Goal: Use online tool/utility: Use online tool/utility

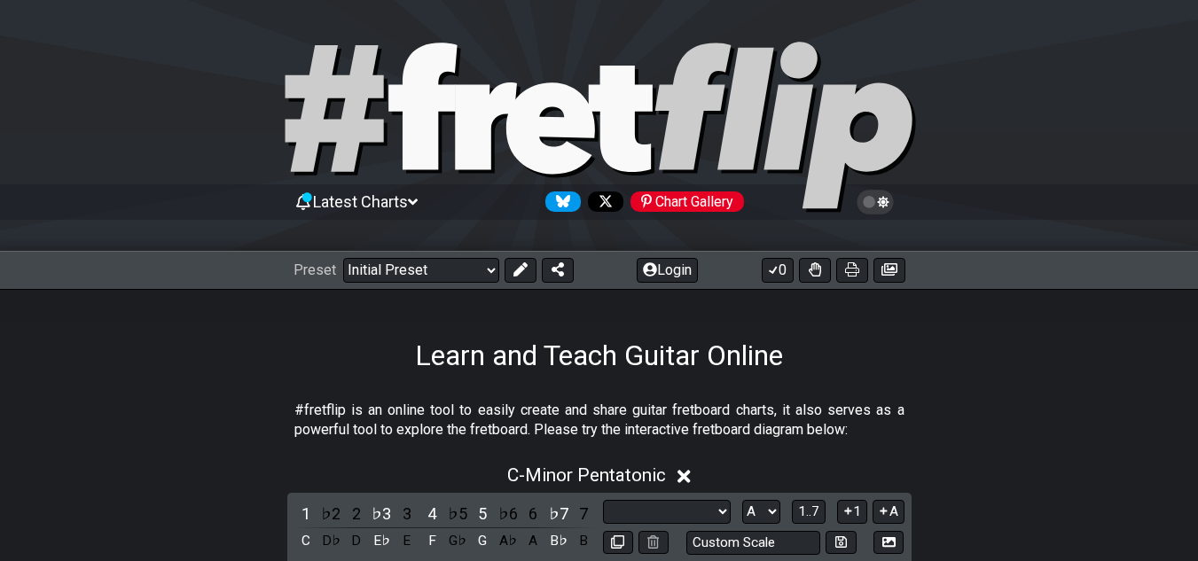
select select "Scale"
select select "A"
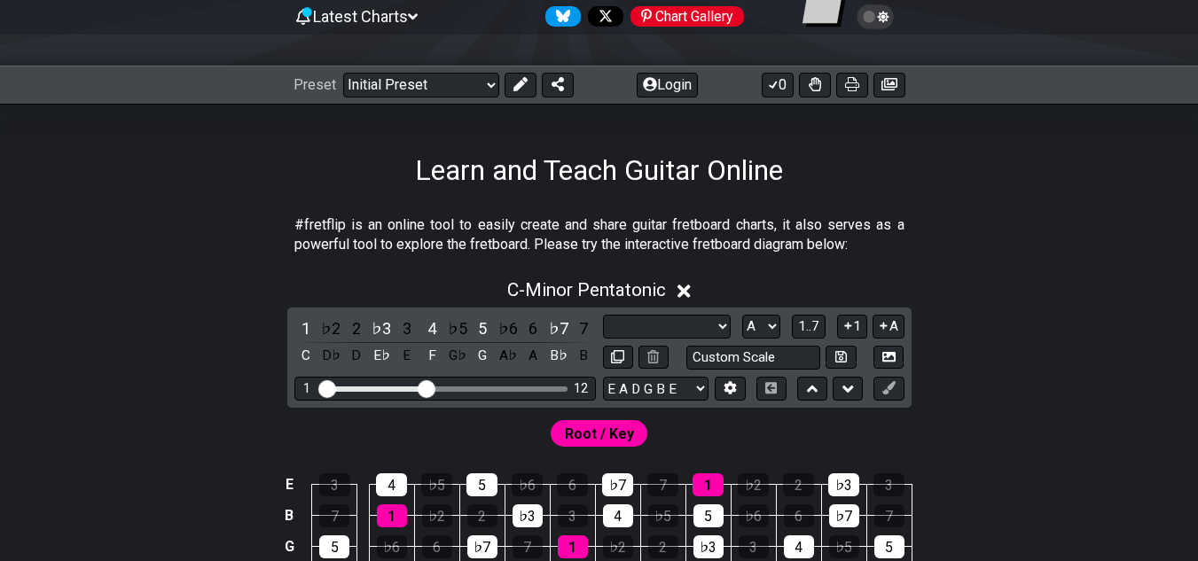
scroll to position [330, 0]
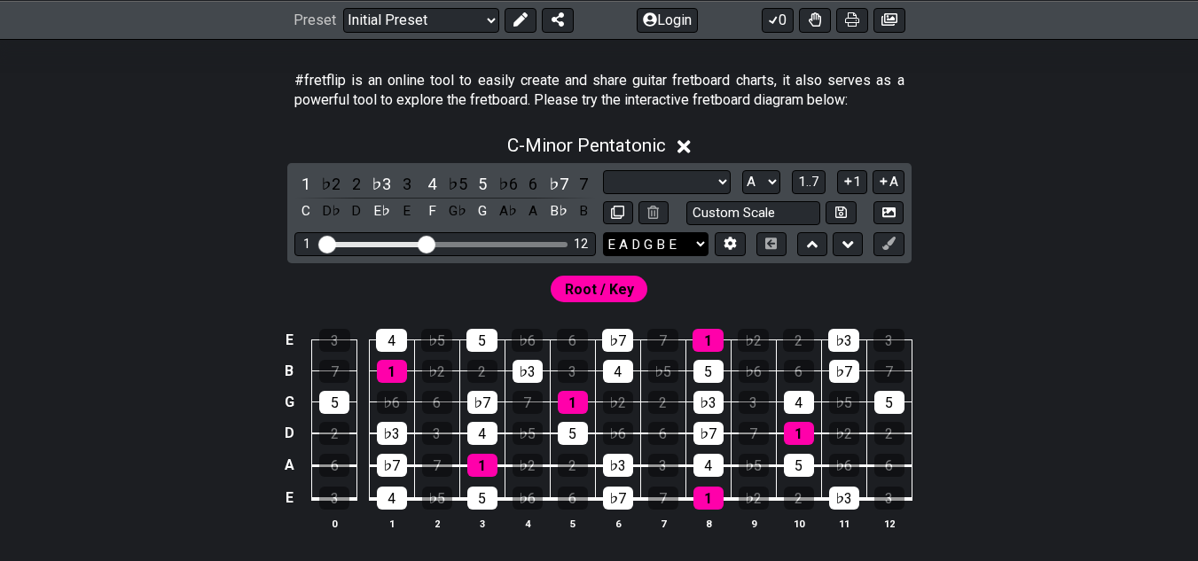
click at [692, 248] on select "E A D G B E E A D G B E E A D G B E B E A D F♯ B A D G C E A D A D G B E E♭ A♭ …" at bounding box center [655, 244] width 105 height 24
click at [728, 244] on icon at bounding box center [730, 244] width 12 height 13
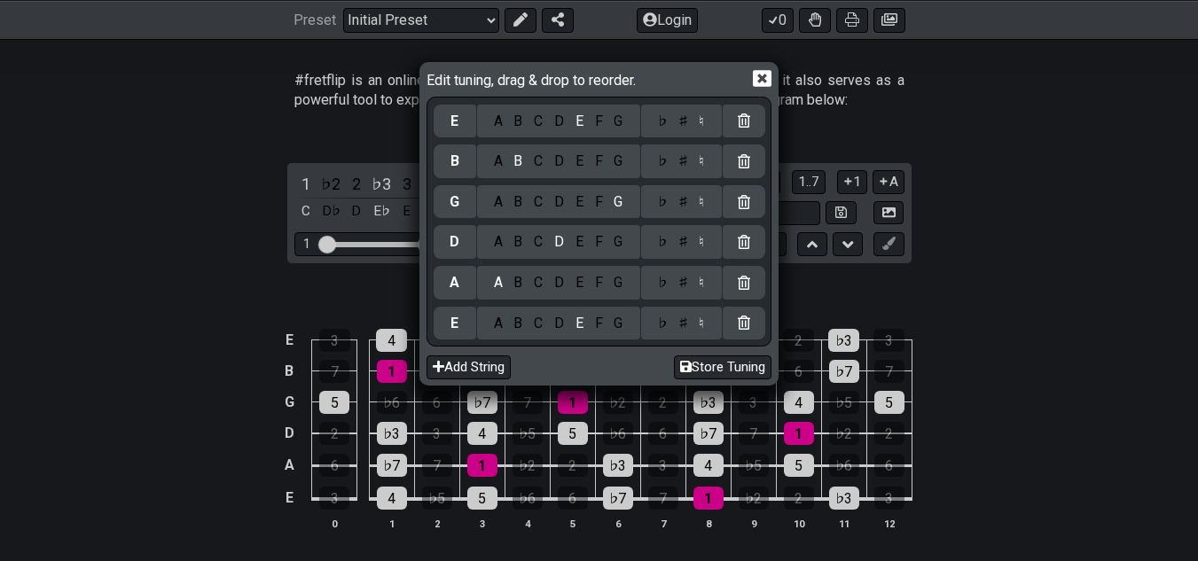
scroll to position [211, 0]
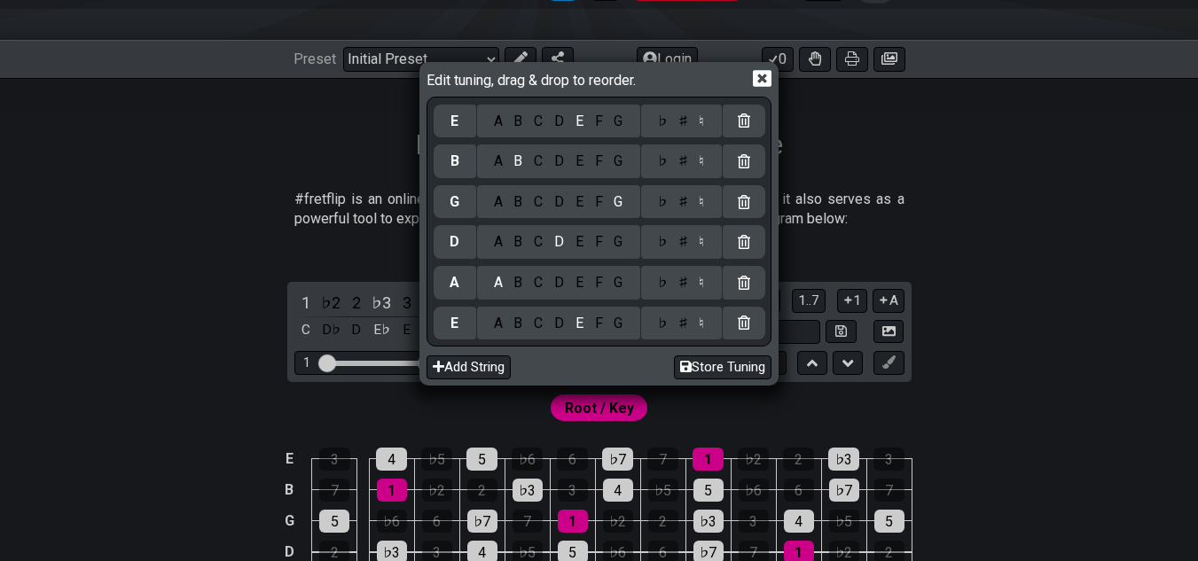
click at [744, 318] on icon at bounding box center [744, 323] width 12 height 14
select select "Minor Pentatonic"
select select "C"
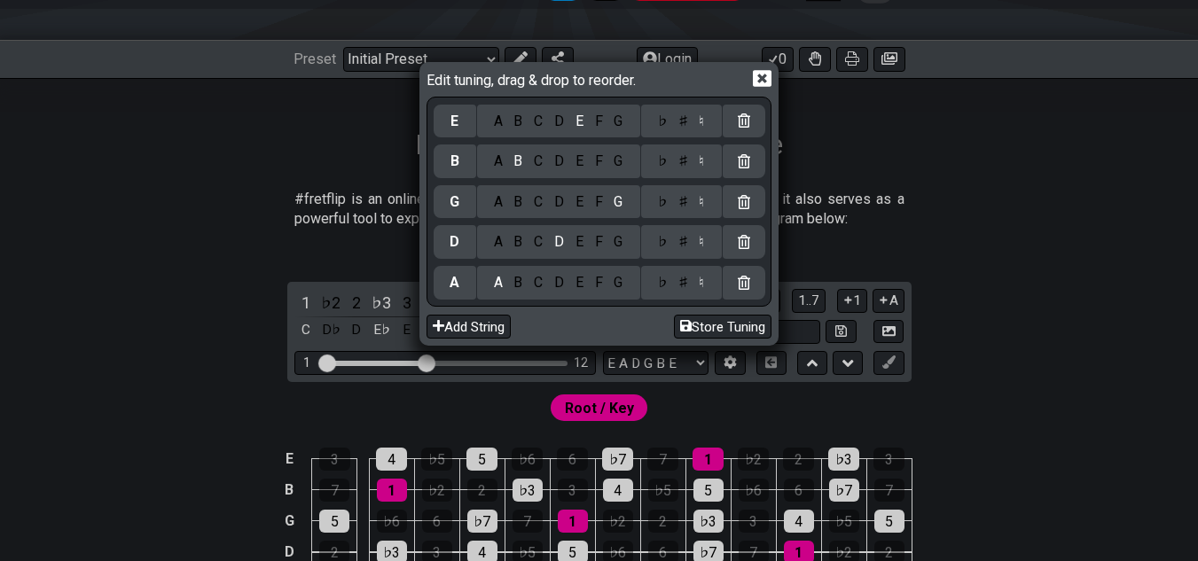
click at [742, 293] on div at bounding box center [744, 283] width 43 height 34
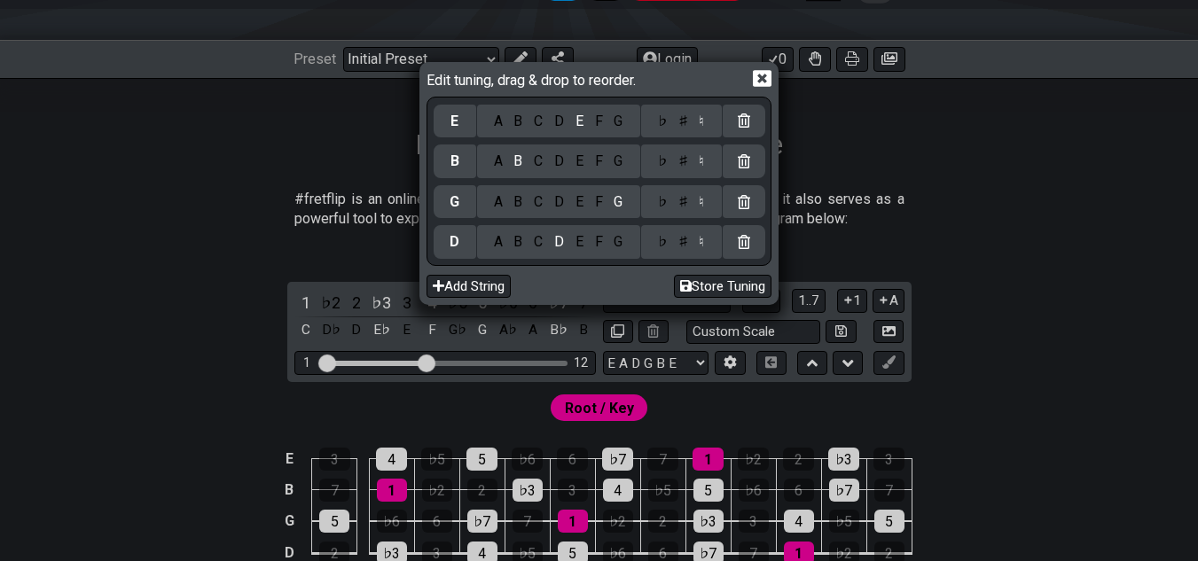
click at [620, 244] on div "G" at bounding box center [618, 242] width 20 height 20
click at [504, 206] on div "A" at bounding box center [498, 202] width 20 height 20
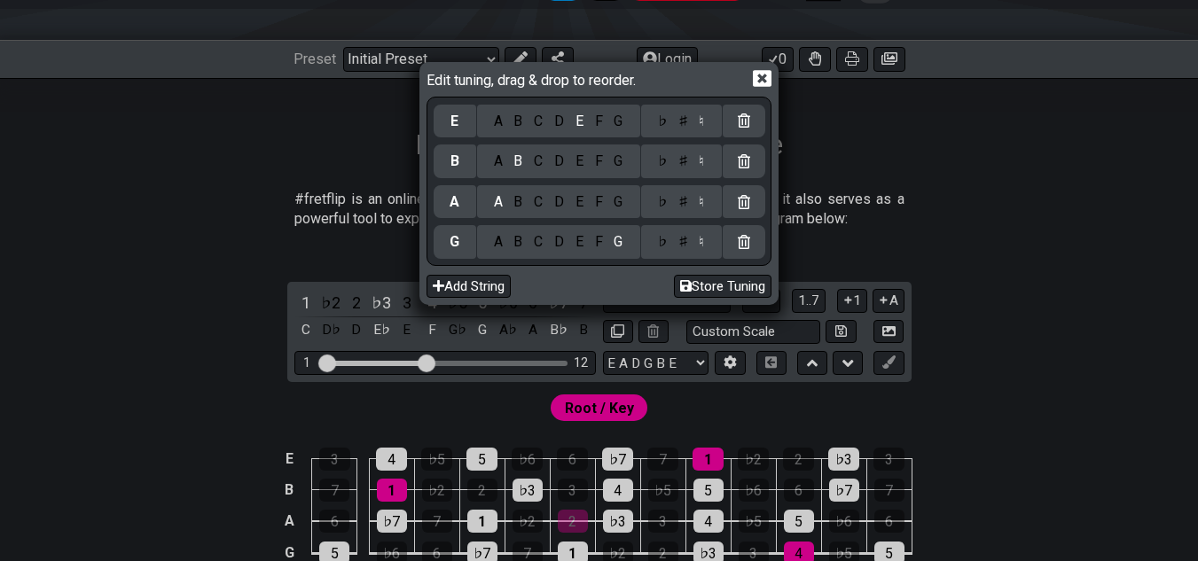
click at [557, 205] on div "D" at bounding box center [559, 202] width 21 height 20
click at [505, 160] on div "A" at bounding box center [498, 162] width 20 height 20
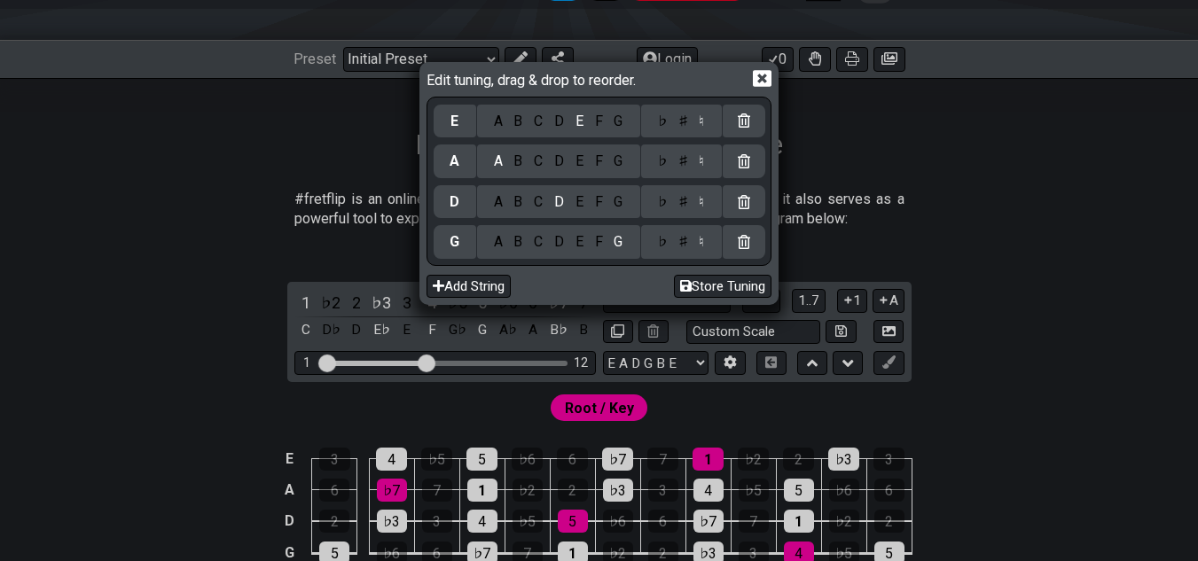
click at [762, 80] on icon at bounding box center [762, 78] width 19 height 19
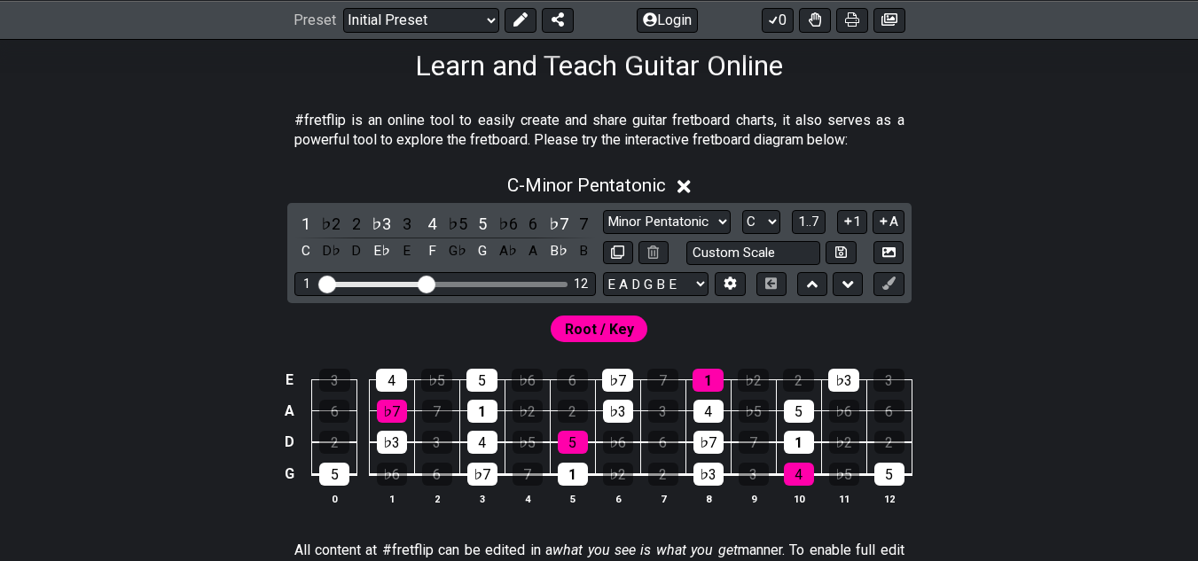
scroll to position [330, 0]
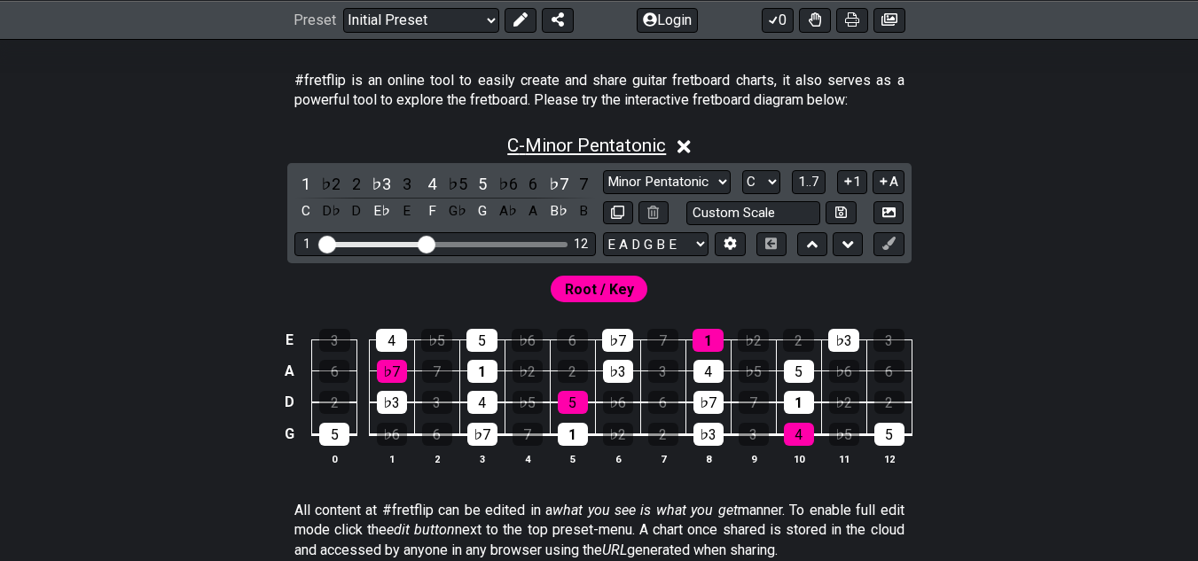
click at [622, 153] on span "C - Minor Pentatonic" at bounding box center [586, 145] width 159 height 21
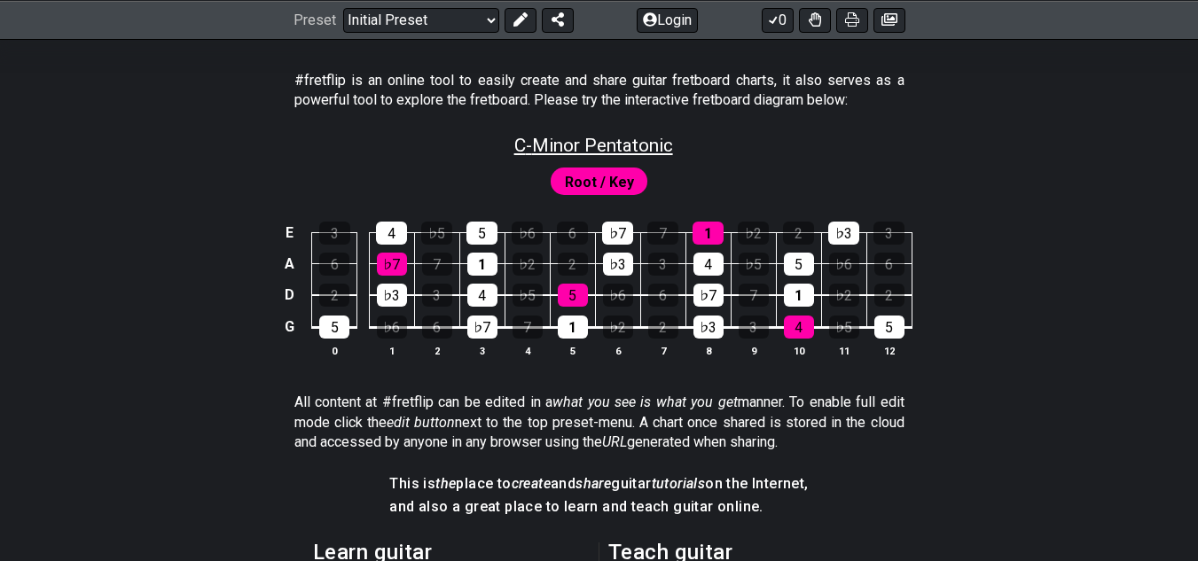
click at [622, 152] on span "C - Minor Pentatonic" at bounding box center [593, 145] width 159 height 21
select select "C"
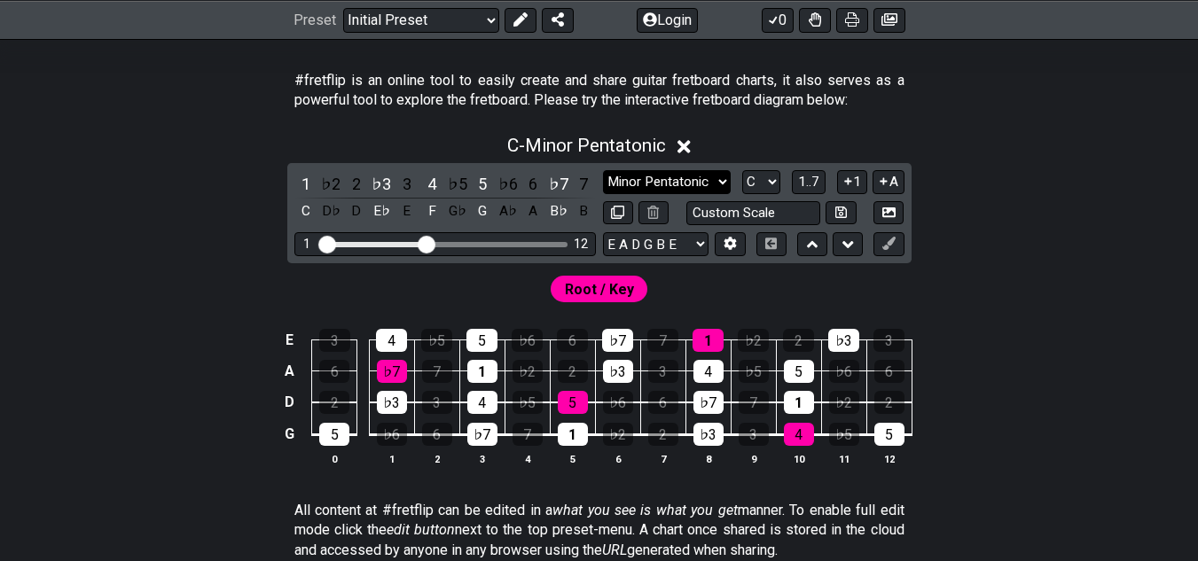
click at [684, 177] on select "Minor Pentatonic Click to edit Minor Pentatonic Major Pentatonic Minor Blues Ma…" at bounding box center [667, 182] width 128 height 24
select select "Major"
click at [603, 170] on select "Minor Pentatonic Click to edit Minor Pentatonic Major Pentatonic Minor Blues Ma…" at bounding box center [667, 182] width 128 height 24
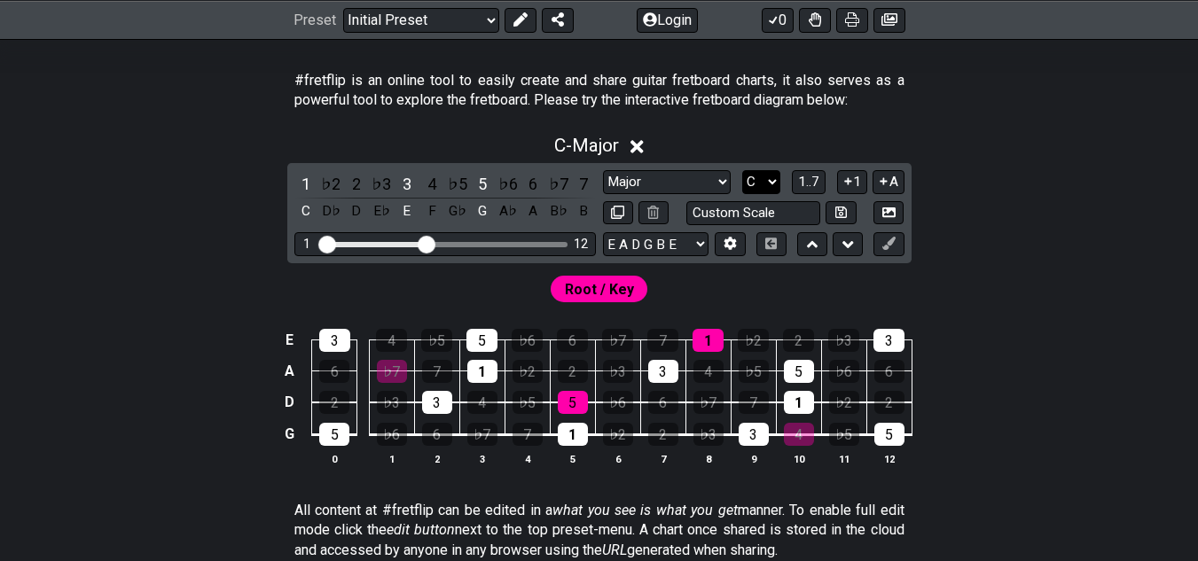
click at [773, 187] on select "A♭ A A♯ B♭ B C C♯ D♭ D D♯ E♭ E F F♯ G♭ G G♯" at bounding box center [761, 182] width 38 height 24
click at [772, 187] on select "A♭ A A♯ B♭ B C C♯ D♭ D D♯ E♭ E F F♯ G♭ G G♯" at bounding box center [761, 182] width 38 height 24
click at [815, 182] on span "1..7" at bounding box center [808, 182] width 21 height 16
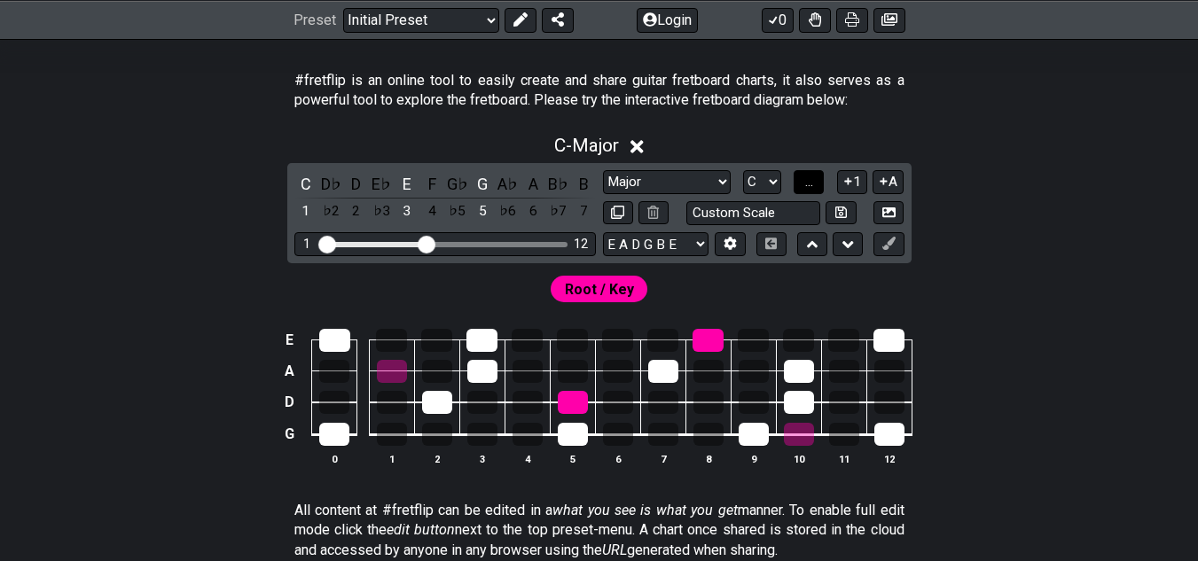
click at [809, 181] on span "..." at bounding box center [809, 182] width 8 height 16
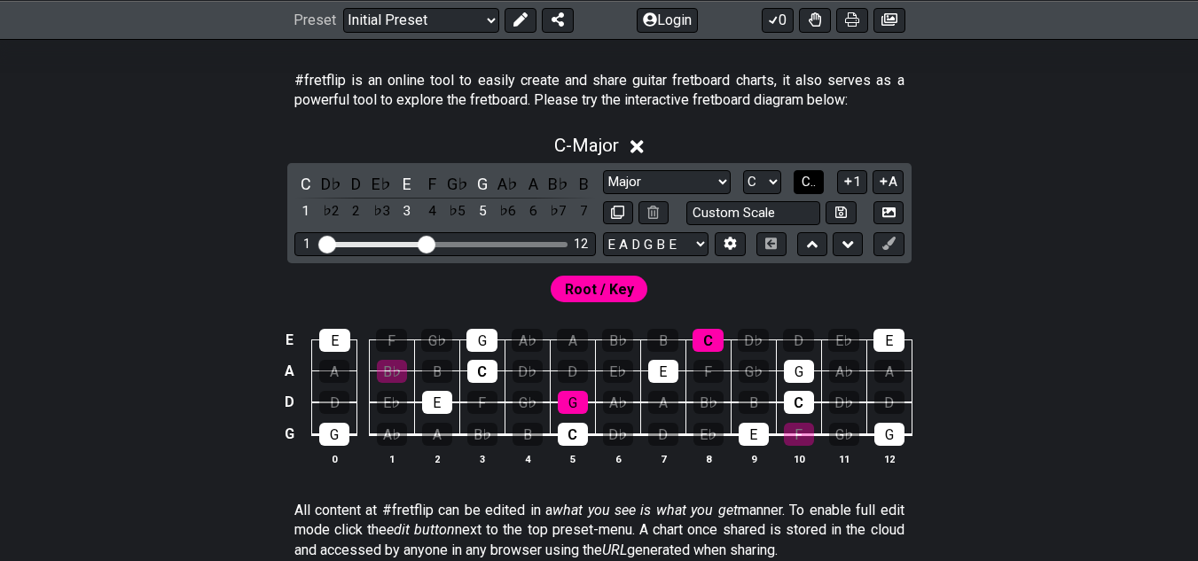
click at [813, 189] on span "C.." at bounding box center [808, 182] width 14 height 16
click at [812, 186] on span "1..7" at bounding box center [808, 182] width 21 height 16
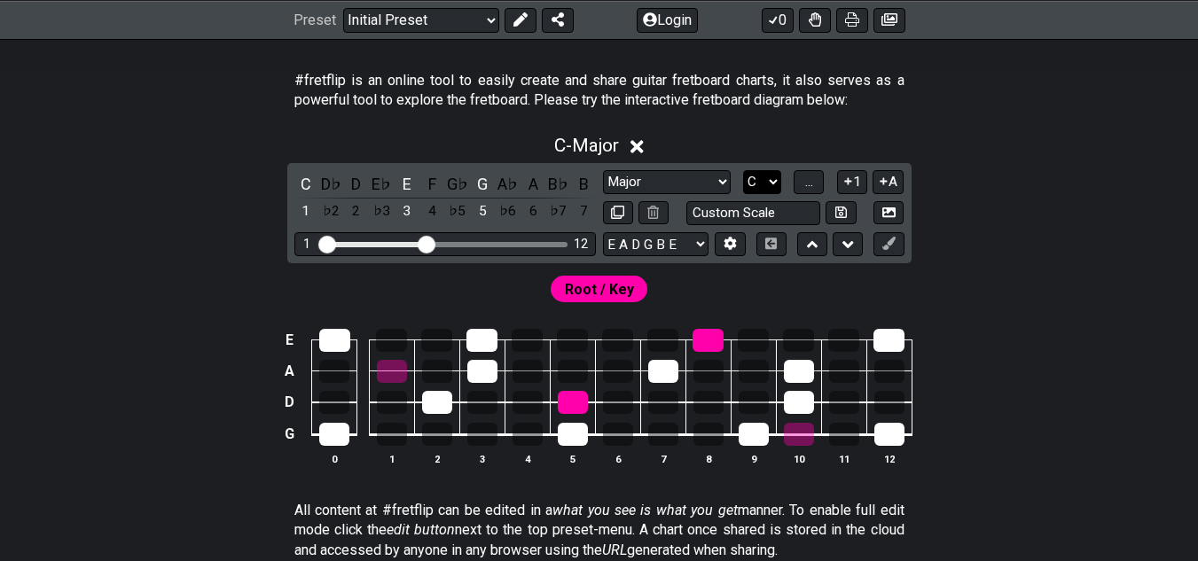
click at [772, 182] on select "A♭ A A♯ B♭ B C C♯ D♭ D D♯ E♭ E F F♯ G♭ G G♯" at bounding box center [762, 182] width 38 height 24
select select "A"
click at [743, 170] on select "A♭ A A♯ B♭ B C C♯ D♭ D D♯ E♭ E F F♯ G♭ G G♯" at bounding box center [762, 182] width 38 height 24
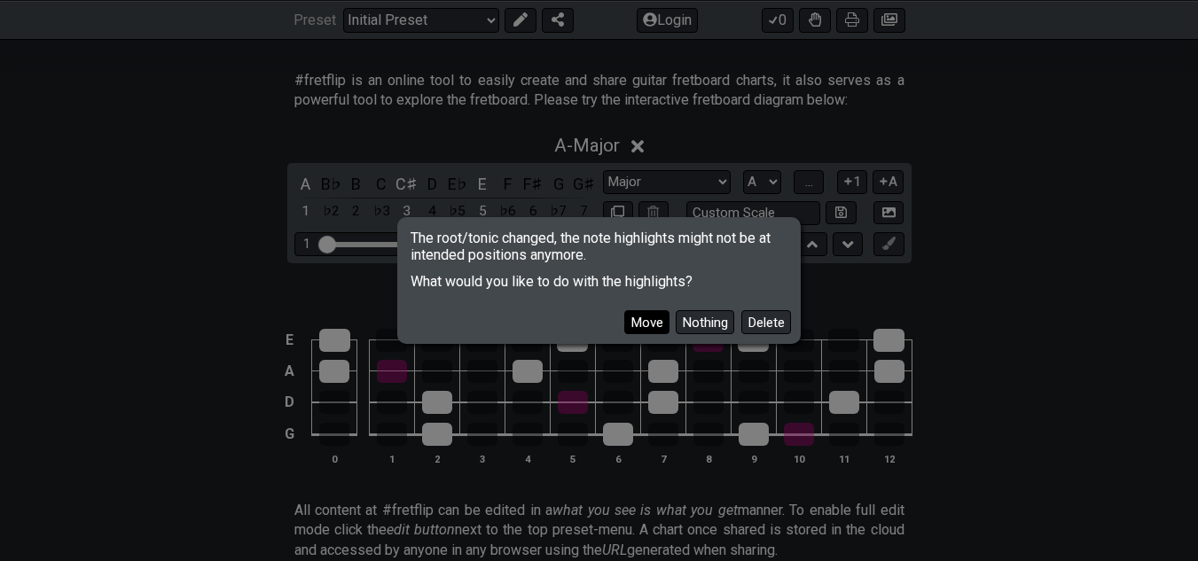
click at [651, 325] on button "Move" at bounding box center [646, 322] width 45 height 24
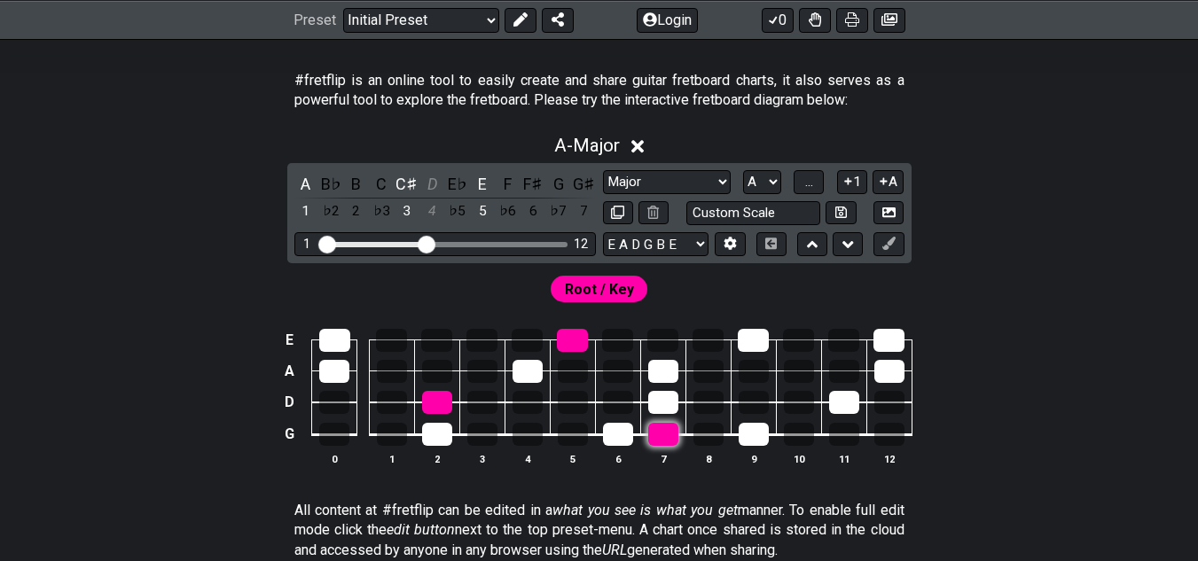
click at [664, 434] on div at bounding box center [663, 434] width 30 height 23
click at [662, 443] on div at bounding box center [663, 434] width 30 height 23
click at [666, 443] on div at bounding box center [663, 434] width 30 height 23
click at [701, 238] on select "E A D G B E E A D G B E E A D G B E B E A D F♯ B A D G C E A D A D G B E E♭ A♭ …" at bounding box center [655, 244] width 105 height 24
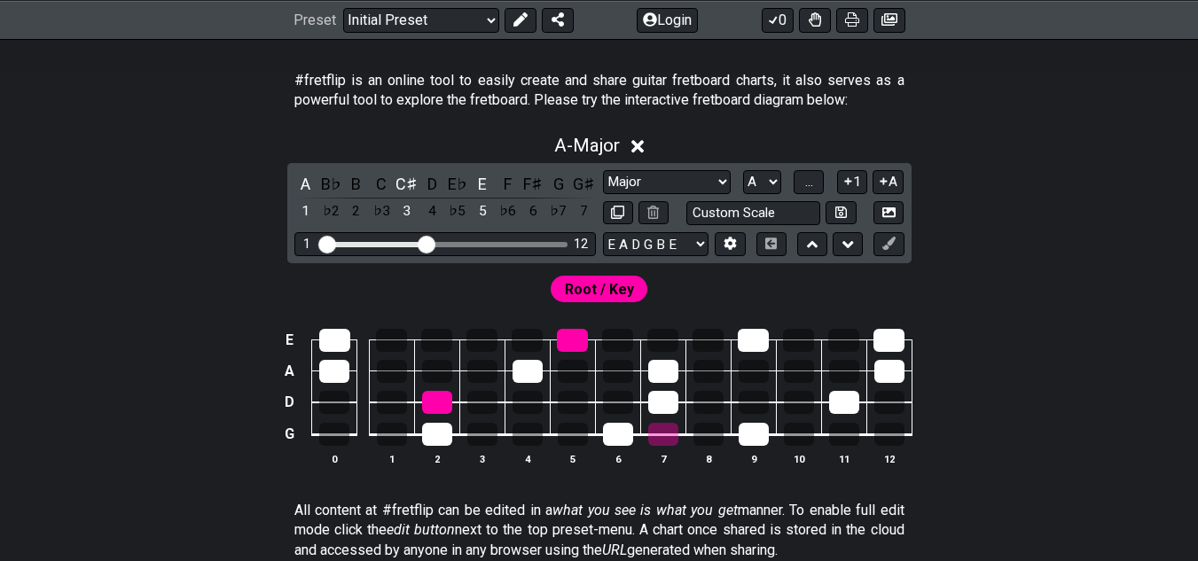
click at [1106, 261] on div "A - Major A B♭ B C C♯ D E♭ E F F♯ G G♯ 1 ♭2 2 ♭3 3 4 ♭5 5 ♭6 6 ♭7 7 Minor Penta…" at bounding box center [599, 307] width 1198 height 366
drag, startPoint x: 430, startPoint y: 242, endPoint x: 453, endPoint y: 244, distance: 23.1
click at [453, 243] on input "Visible fret range" at bounding box center [445, 243] width 252 height 0
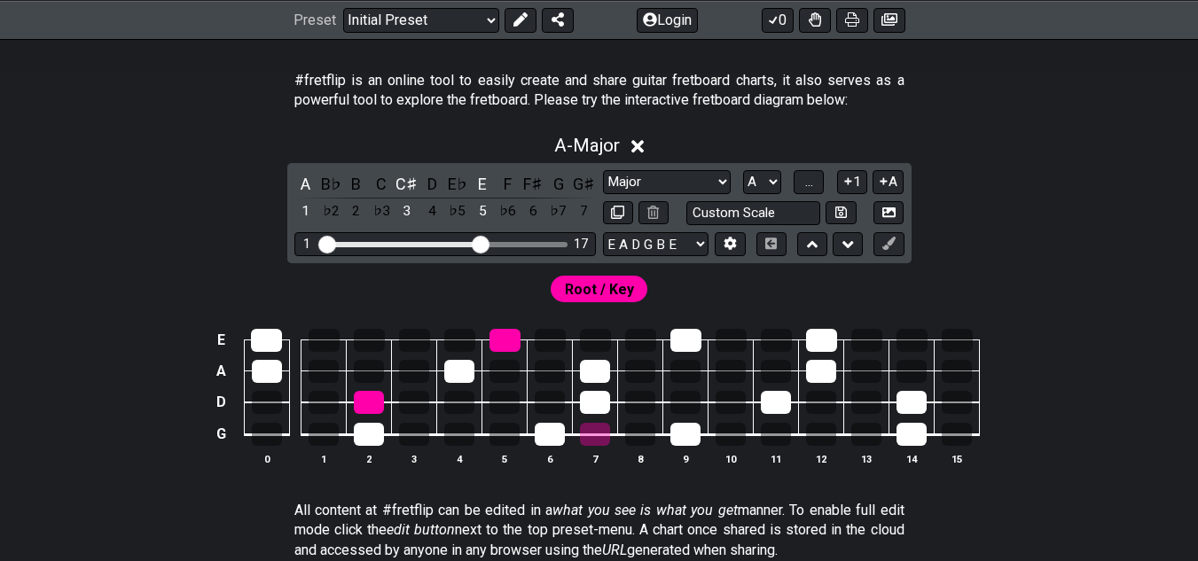
drag, startPoint x: 455, startPoint y: 244, endPoint x: 481, endPoint y: 246, distance: 25.8
click at [481, 243] on input "Visible fret range" at bounding box center [445, 243] width 252 height 0
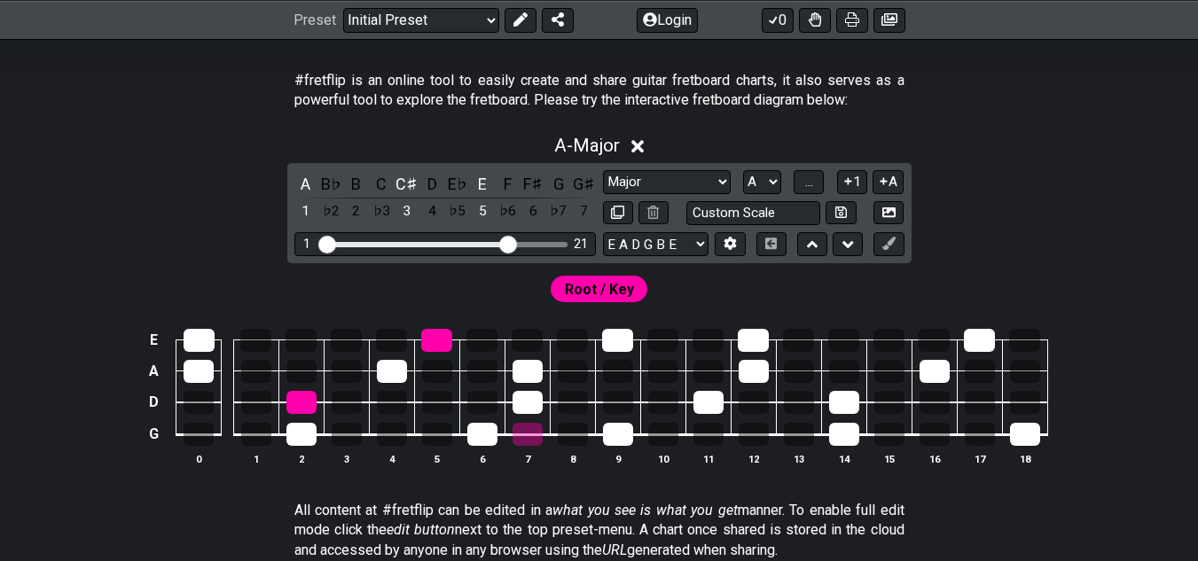
drag, startPoint x: 477, startPoint y: 243, endPoint x: 509, endPoint y: 246, distance: 32.1
click at [509, 243] on input "Visible fret range" at bounding box center [445, 243] width 252 height 0
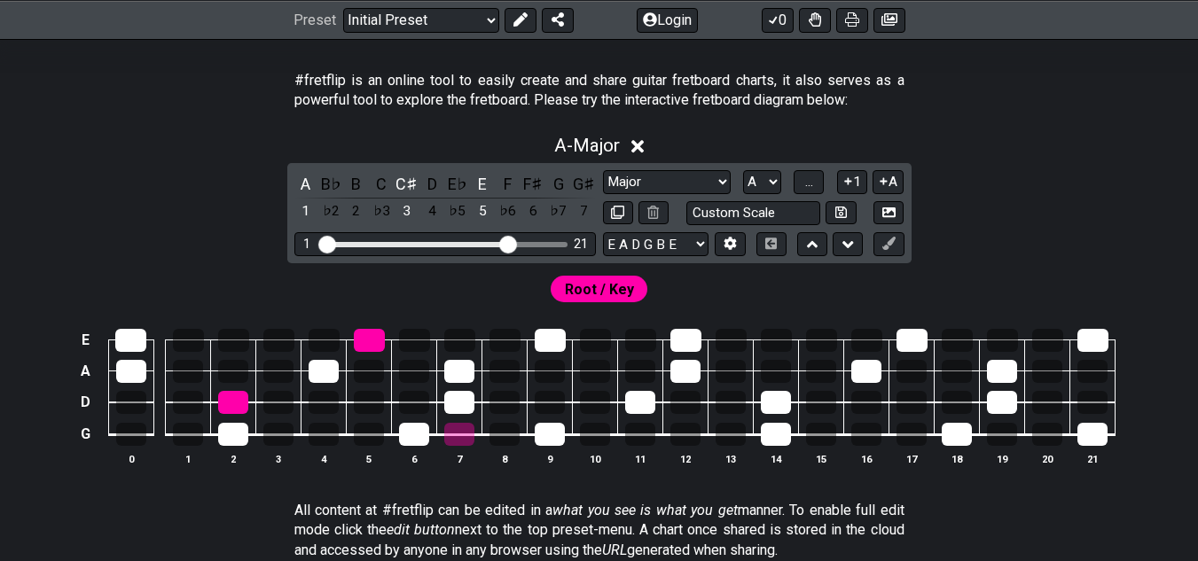
click at [509, 243] on input "Visible fret range" at bounding box center [445, 243] width 252 height 0
click at [604, 146] on span "A - Major" at bounding box center [587, 145] width 66 height 21
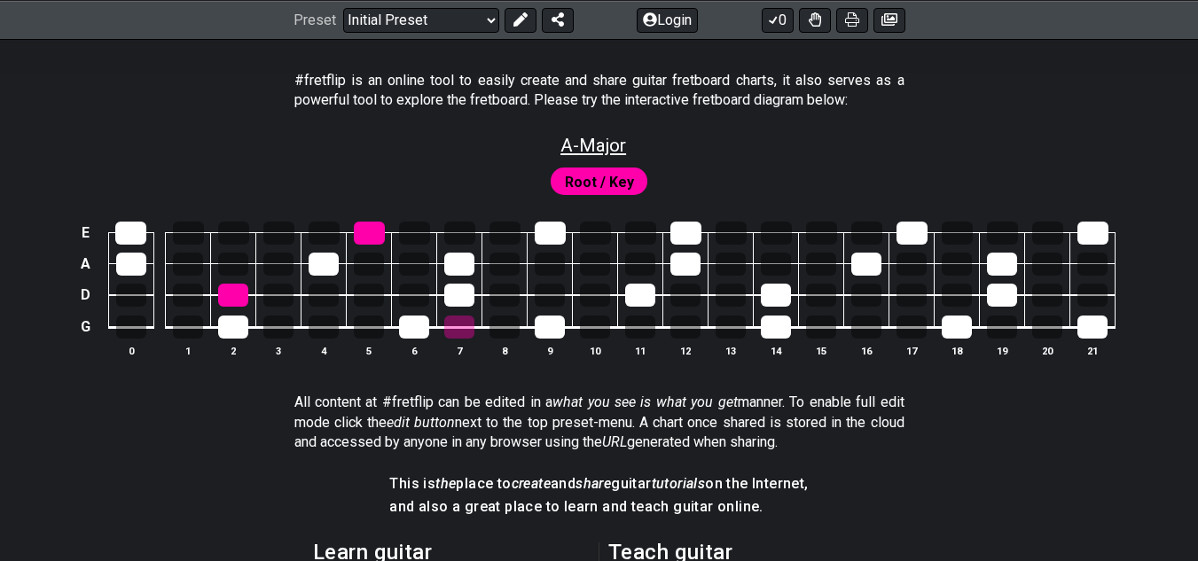
click at [626, 138] on span "A - Major" at bounding box center [593, 145] width 66 height 21
select select "Major"
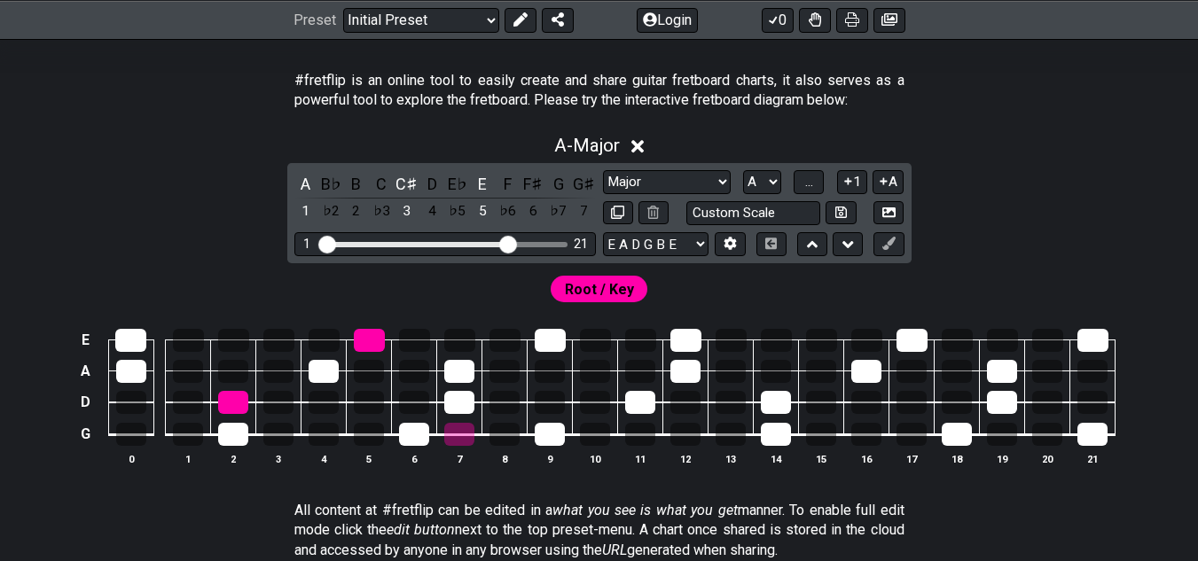
click at [753, 169] on div "A B♭ B C C♯ D E♭ E F F♯ G G♯ 1 ♭2 2 ♭3 3 4 ♭5 5 ♭6 6 ♭7 7 Minor Pentatonic Clic…" at bounding box center [599, 213] width 624 height 100
click at [756, 180] on select "A♭ A A♯ B♭ B C C♯ D♭ D D♯ E♭ E F F♯ G♭ G G♯" at bounding box center [762, 182] width 38 height 24
click at [743, 170] on select "A♭ A A♯ B♭ B C C♯ D♭ D D♯ E♭ E F F♯ G♭ G G♯" at bounding box center [762, 182] width 38 height 24
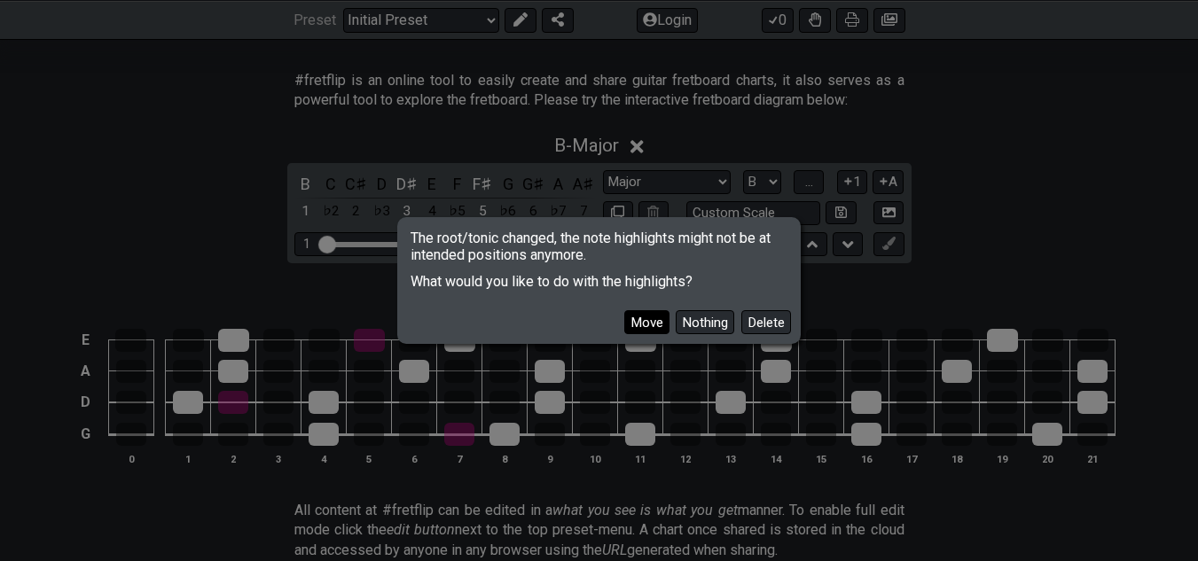
drag, startPoint x: 695, startPoint y: 320, endPoint x: 649, endPoint y: 327, distance: 46.6
click at [649, 327] on div "Move Nothing Delete" at bounding box center [599, 315] width 397 height 51
click at [648, 327] on button "Move" at bounding box center [646, 322] width 45 height 24
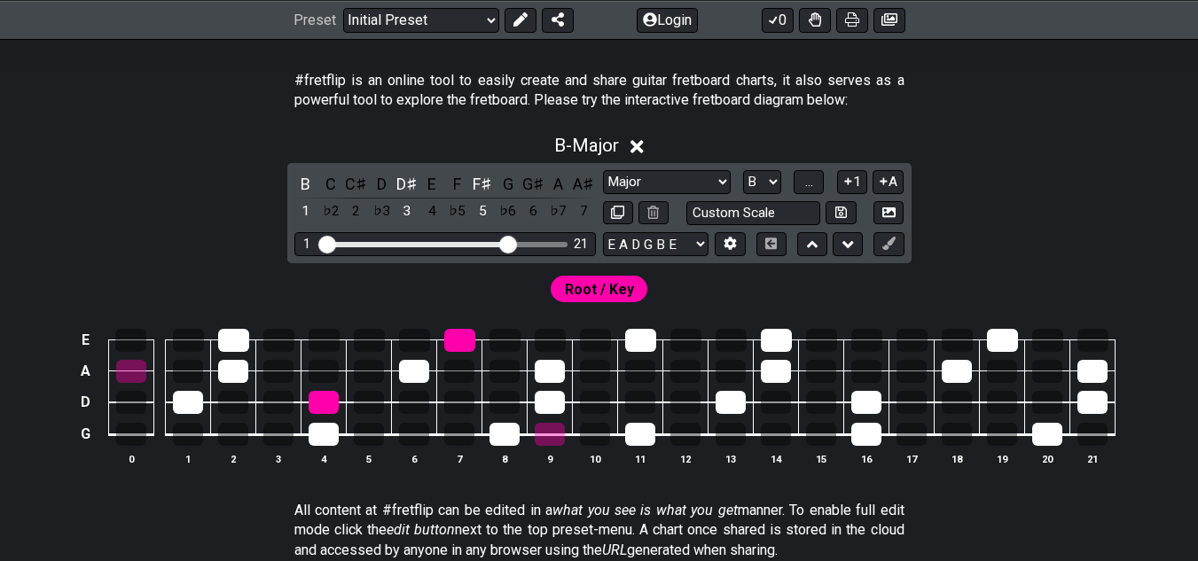
click at [648, 327] on td at bounding box center [640, 324] width 45 height 31
click at [769, 178] on select "A♭ A A♯ B♭ B C C♯ D♭ D D♯ E♭ E F F♯ G♭ G G♯" at bounding box center [762, 182] width 38 height 24
select select "C"
click at [743, 170] on select "A♭ A A♯ B♭ B C C♯ D♭ D D♯ E♭ E F F♯ G♭ G G♯" at bounding box center [762, 182] width 38 height 24
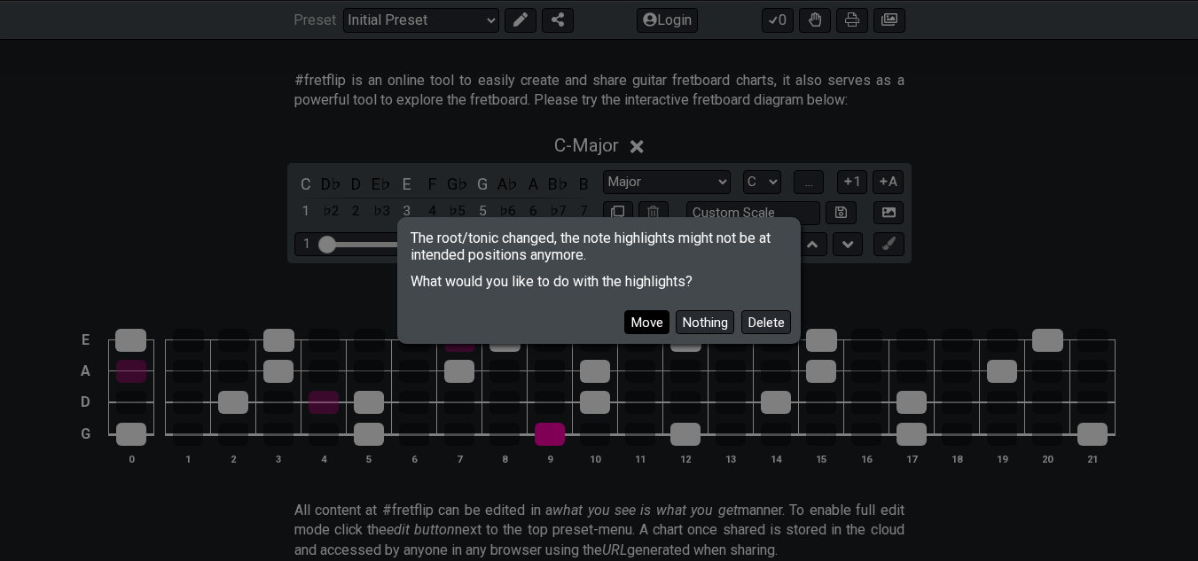
click at [654, 316] on button "Move" at bounding box center [646, 322] width 45 height 24
